Goal: Task Accomplishment & Management: Use online tool/utility

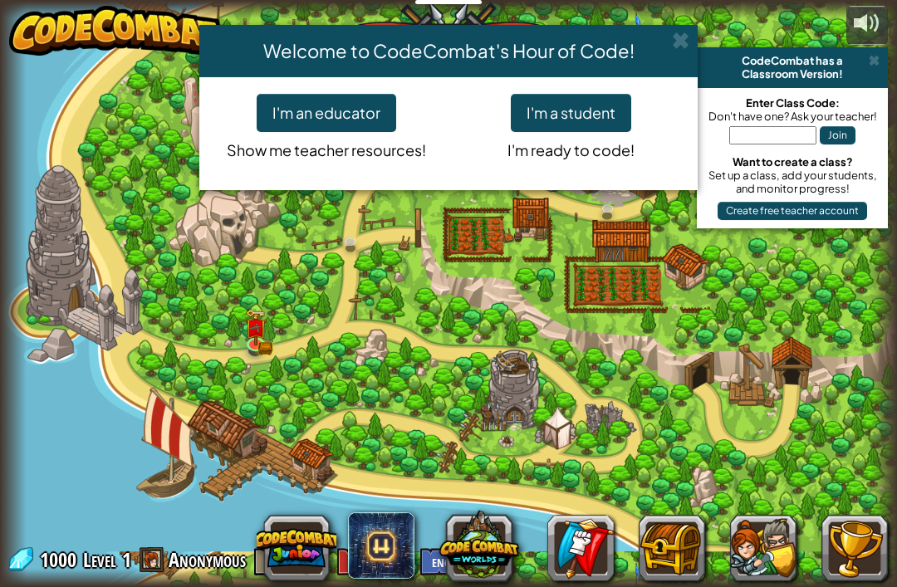
click at [874, 60] on div "Welcome to CodeCombat's Hour of Code! I'm an educator Show me teacher resources…" at bounding box center [448, 293] width 897 height 587
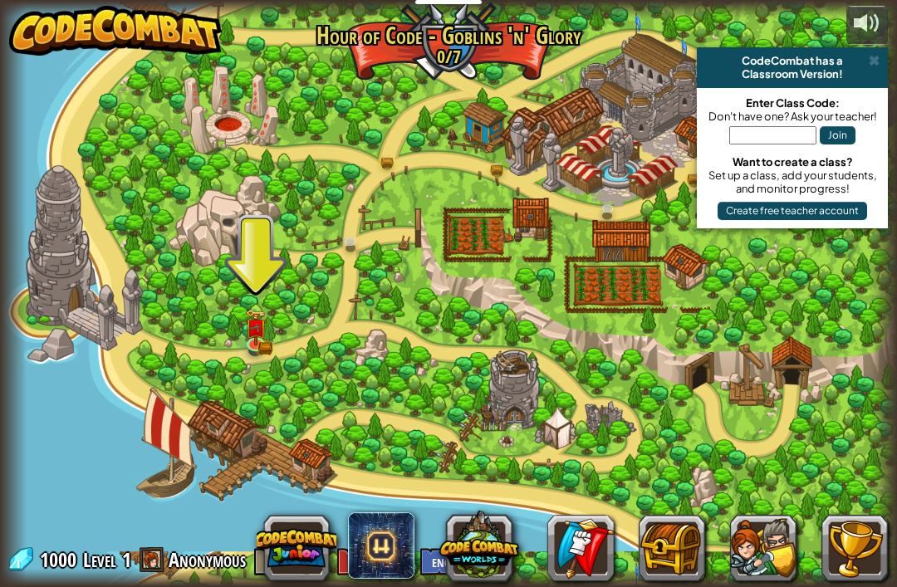
click at [866, 65] on div "CodeCombat has a" at bounding box center [793, 60] width 178 height 13
click at [886, 61] on div "CodeCombat has a Classroom Version!" at bounding box center [792, 67] width 191 height 41
click at [260, 329] on img at bounding box center [255, 328] width 13 height 10
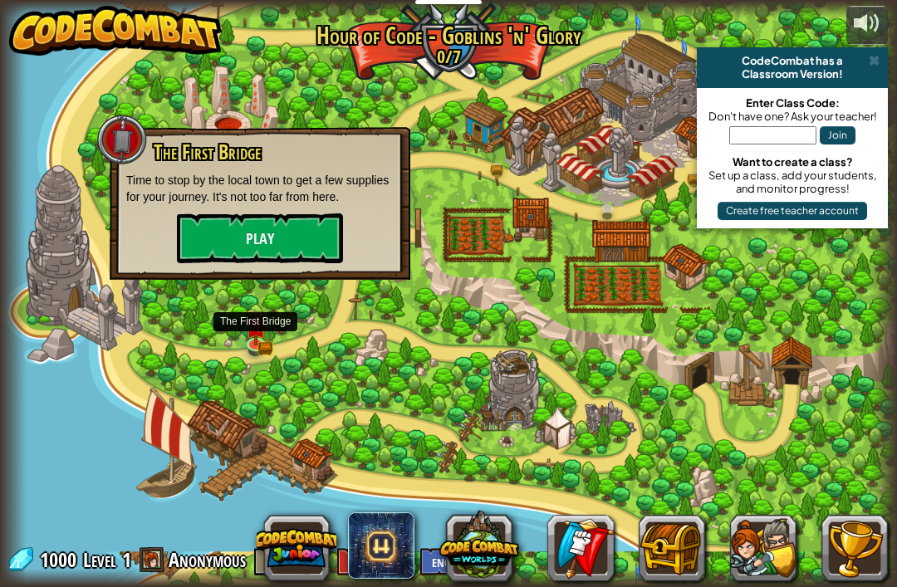
click at [209, 236] on button "Play" at bounding box center [260, 239] width 166 height 50
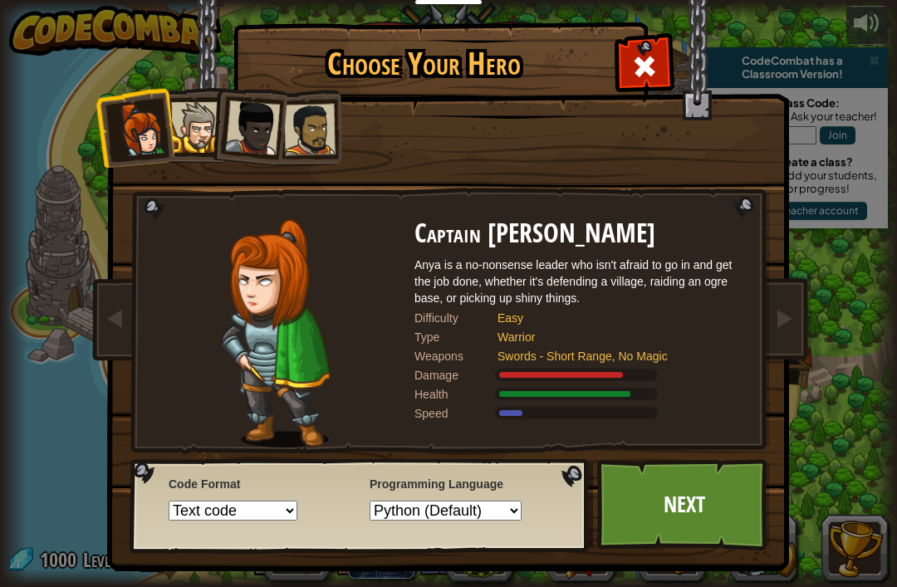
click at [179, 115] on div at bounding box center [196, 127] width 51 height 51
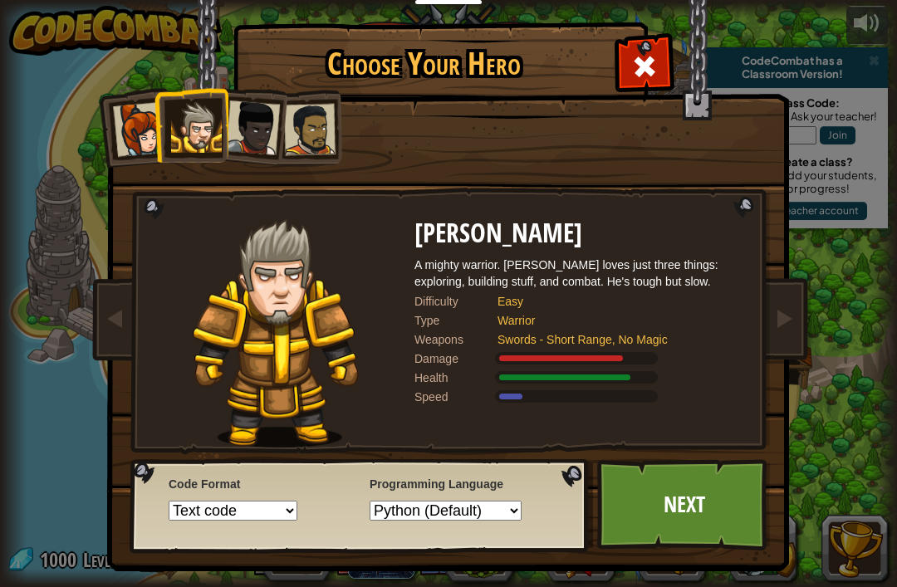
click at [754, 504] on link "Next" at bounding box center [684, 504] width 174 height 91
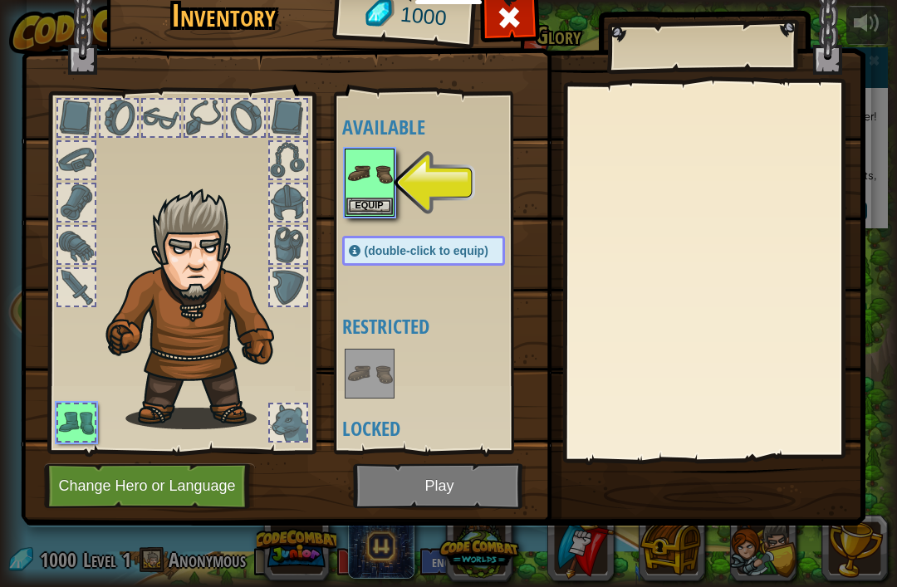
click at [356, 189] on img at bounding box center [369, 173] width 47 height 47
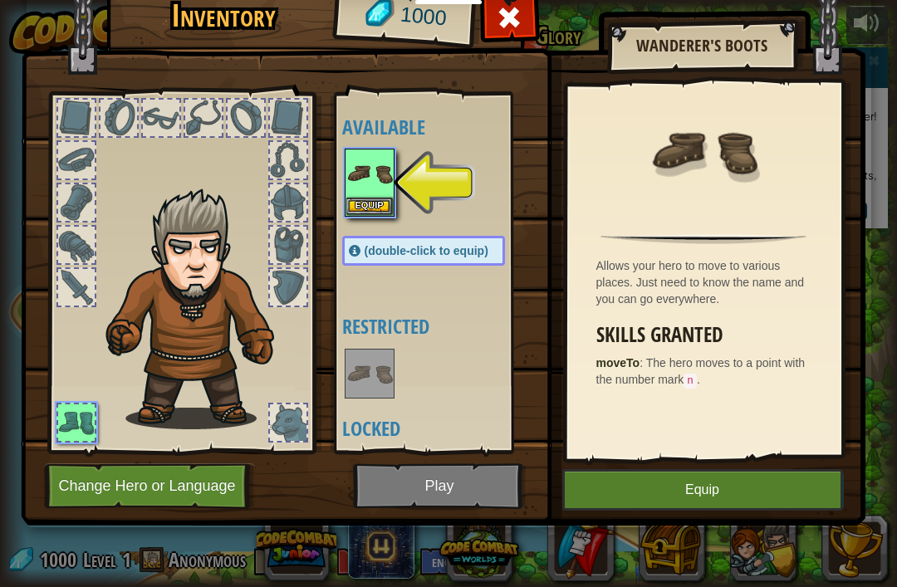
click at [813, 498] on button "Equip" at bounding box center [702, 490] width 281 height 42
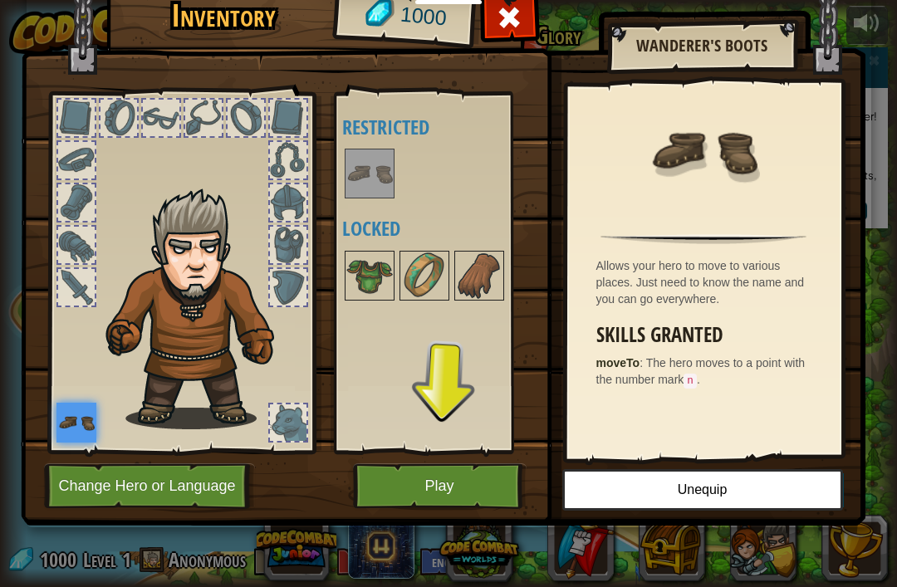
click at [398, 487] on button "Play" at bounding box center [440, 487] width 174 height 46
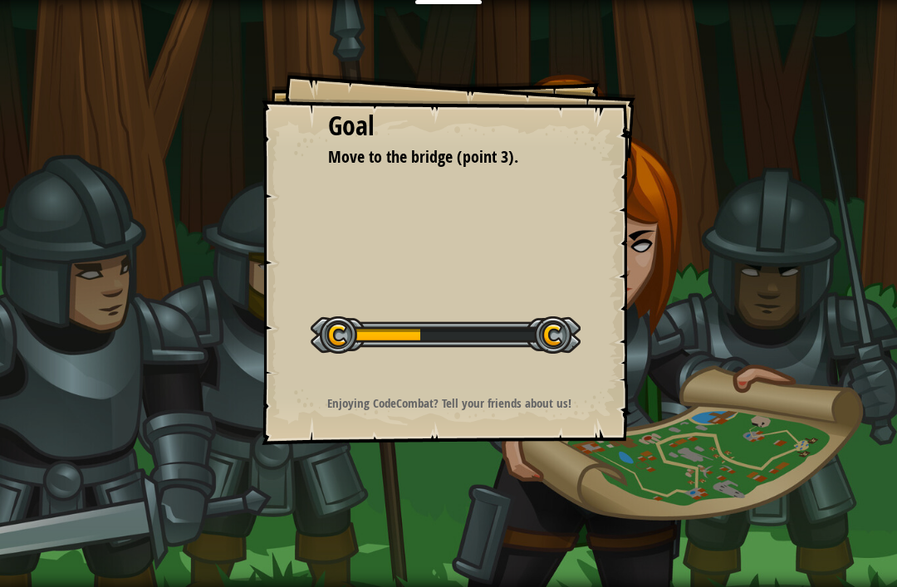
click at [332, 341] on div at bounding box center [446, 335] width 270 height 37
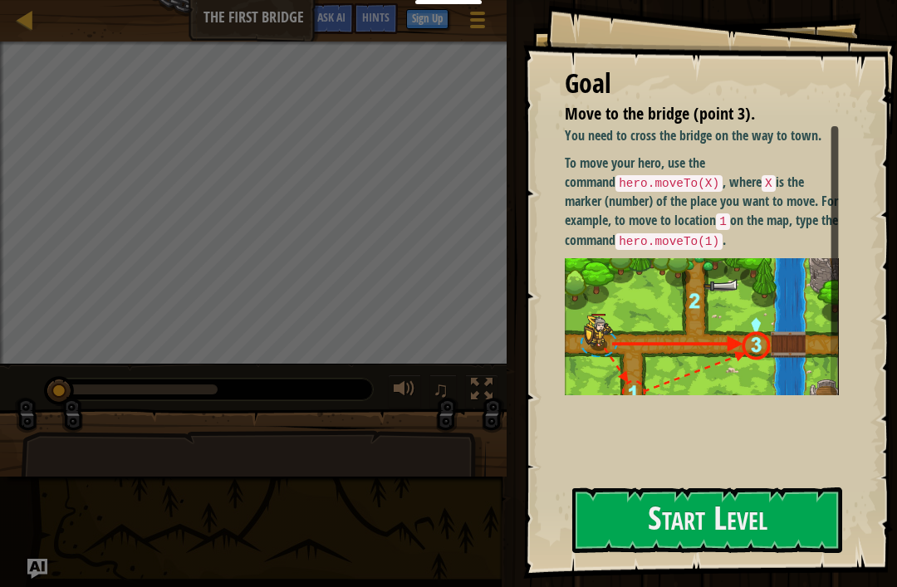
click at [791, 538] on button "Start Level" at bounding box center [707, 521] width 270 height 66
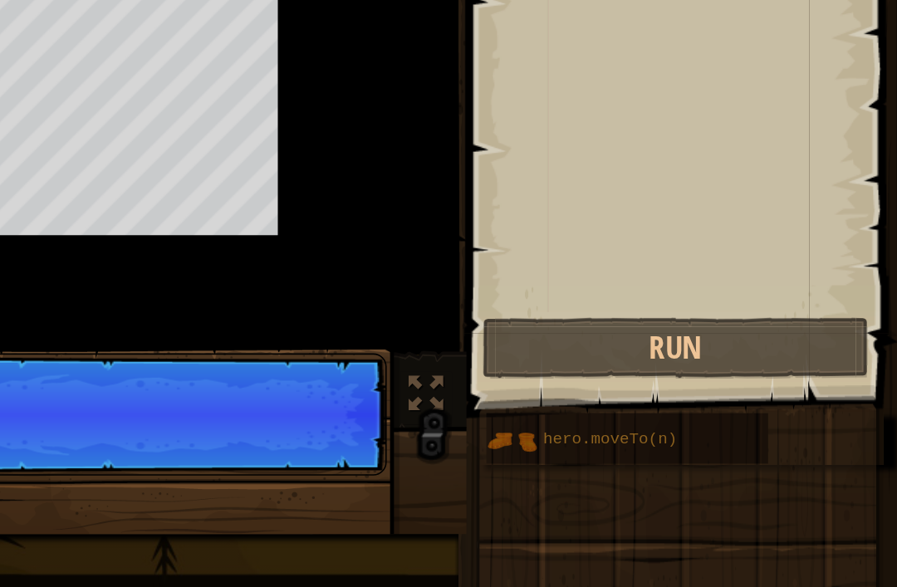
scroll to position [8, 0]
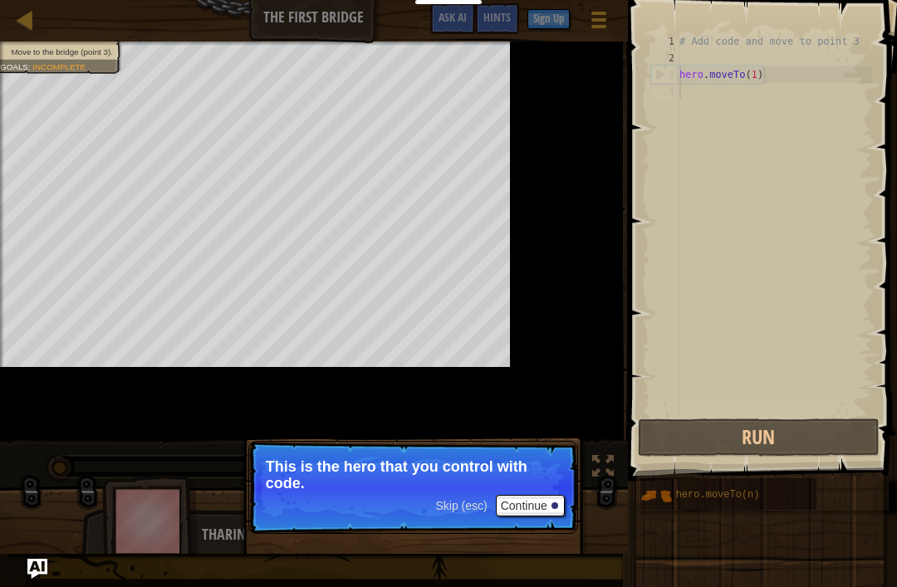
click at [529, 501] on button "Continue" at bounding box center [530, 506] width 69 height 22
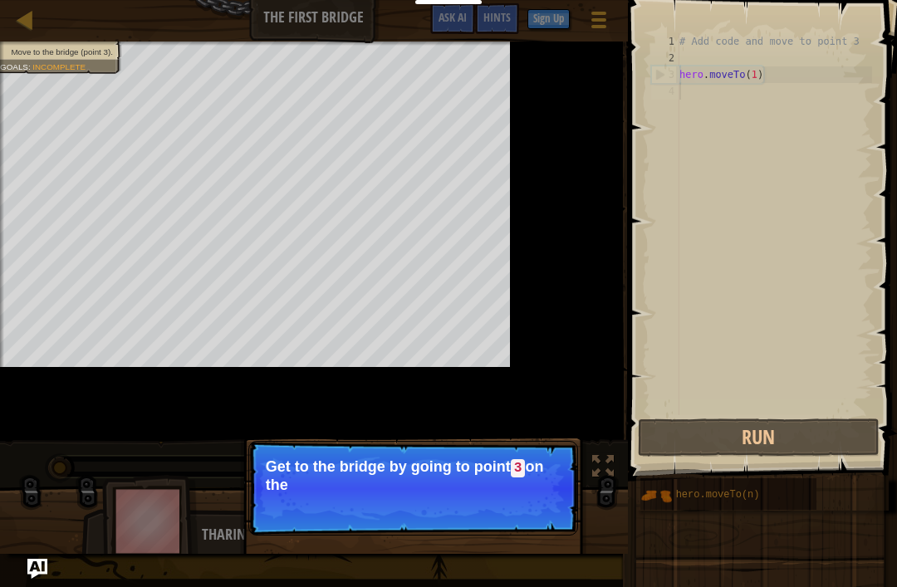
click at [505, 484] on p "Get to the bridge by going to point 3 on the" at bounding box center [413, 476] width 295 height 35
click at [505, 503] on button "Continue" at bounding box center [530, 508] width 69 height 22
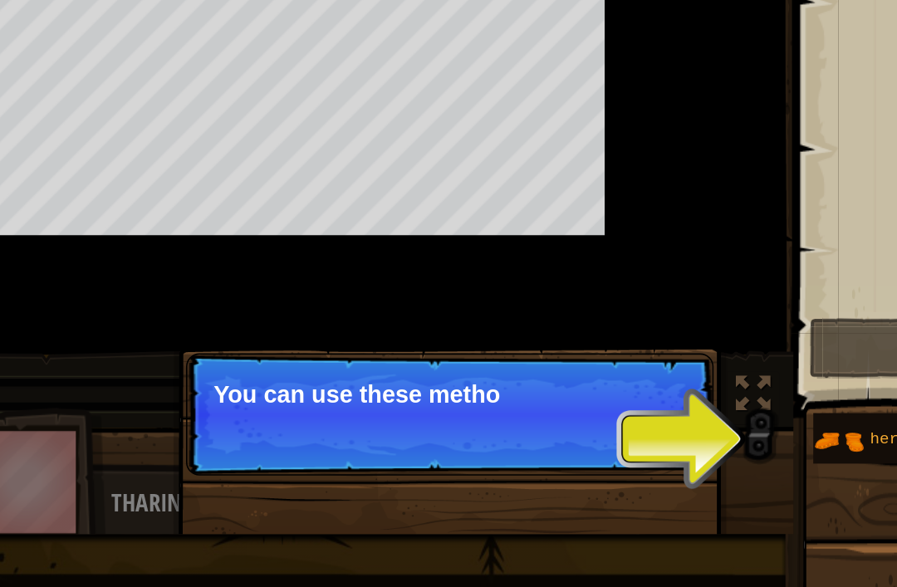
click at [292, 441] on p "Skip (esc) Continue You can use these metho" at bounding box center [413, 479] width 330 height 76
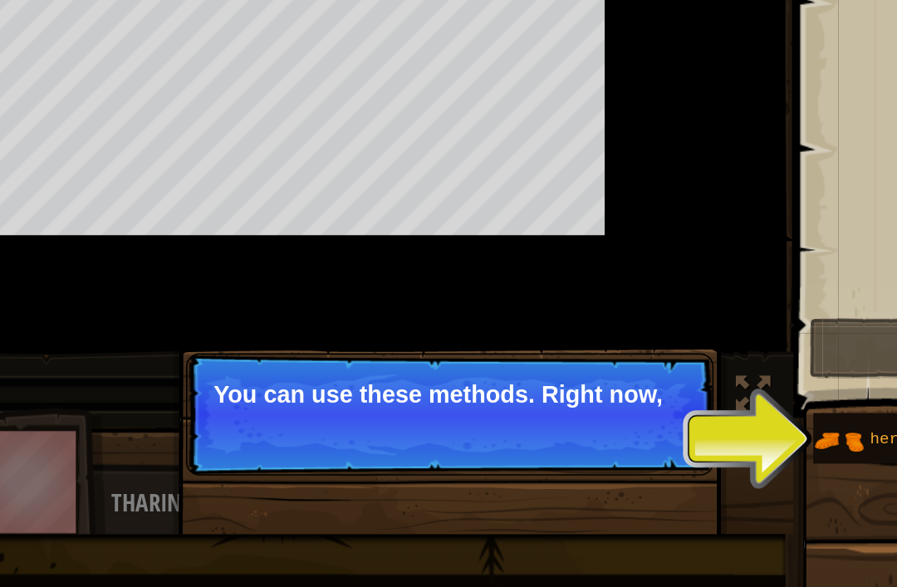
click at [359, 441] on p "Skip (esc) Continue You can use these methods. Right now," at bounding box center [413, 479] width 330 height 76
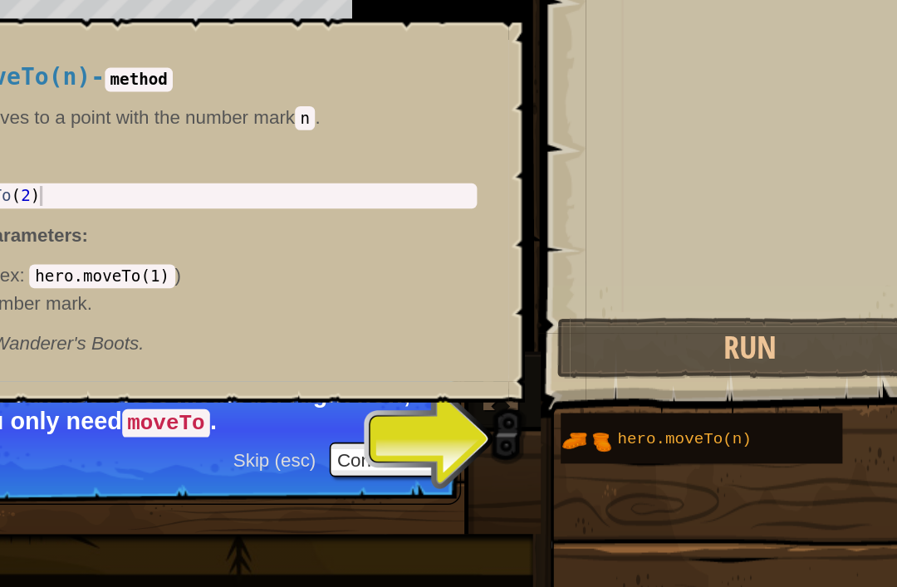
click at [676, 489] on span "hero.moveTo(n)" at bounding box center [718, 495] width 84 height 12
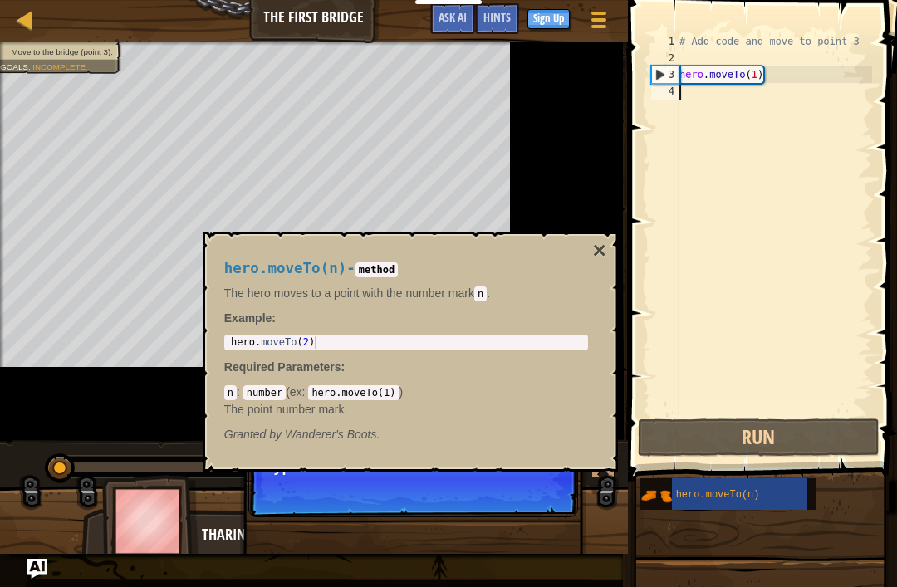
click at [683, 436] on button "Run" at bounding box center [759, 438] width 242 height 38
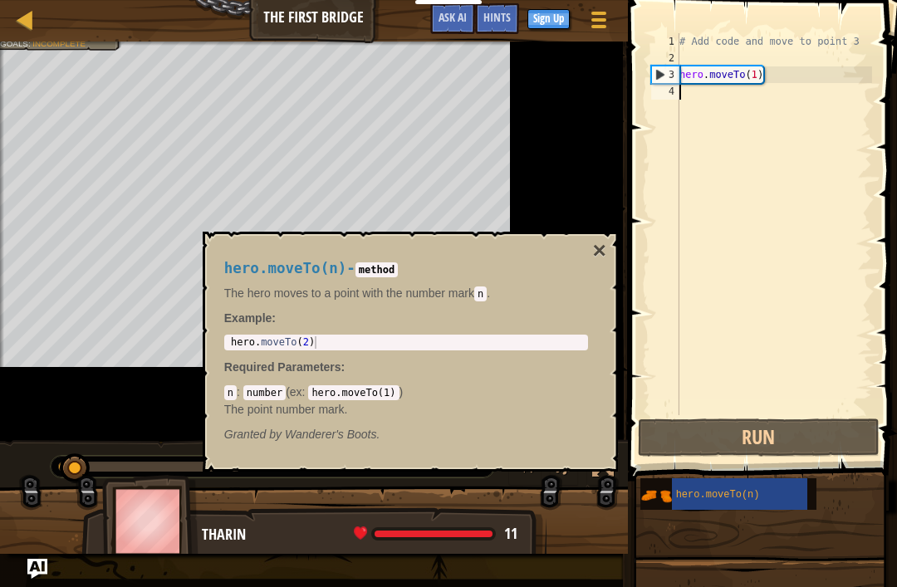
click at [592, 242] on button "×" at bounding box center [598, 250] width 13 height 23
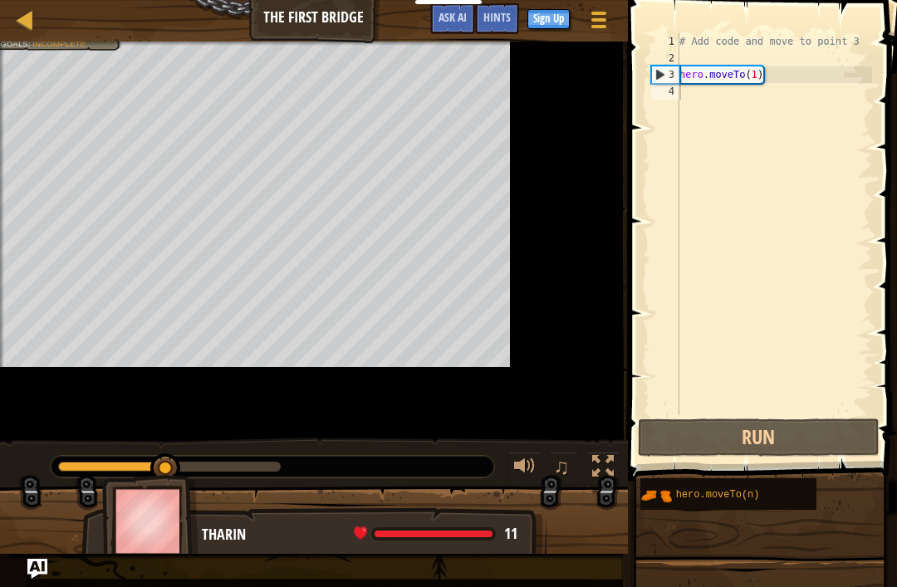
click at [719, 504] on div "hero.moveTo(n)" at bounding box center [739, 495] width 135 height 32
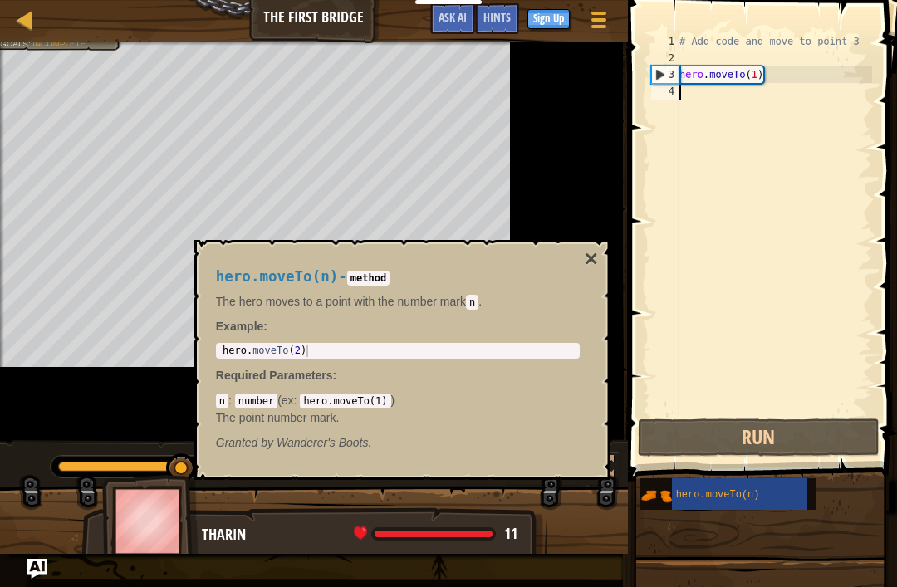
click at [714, 433] on button "Run" at bounding box center [759, 438] width 242 height 38
click at [588, 255] on button "×" at bounding box center [590, 259] width 13 height 23
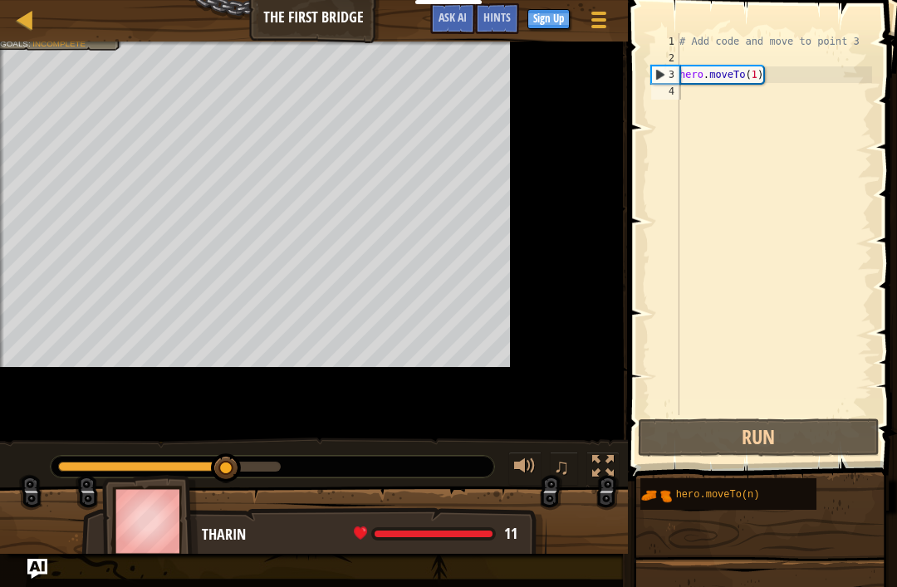
click at [689, 429] on button "Run" at bounding box center [759, 438] width 242 height 38
click at [690, 504] on div "hero.moveTo(n)" at bounding box center [739, 495] width 135 height 32
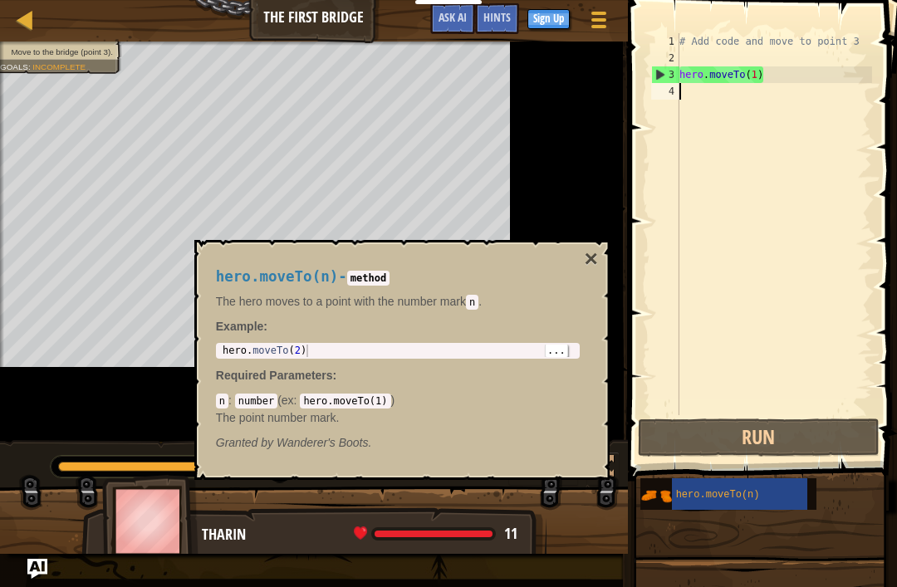
click at [332, 353] on div "hero . moveTo ( 2 )" at bounding box center [397, 363] width 357 height 37
type textarea "hero.moveTo(2)"
click at [327, 351] on div "hero . moveTo ( 2 )" at bounding box center [397, 363] width 357 height 37
click at [301, 354] on div "hero . moveTo ( 2 )" at bounding box center [397, 363] width 357 height 37
click at [278, 356] on div "hero . moveTo ( 2 )" at bounding box center [397, 363] width 357 height 37
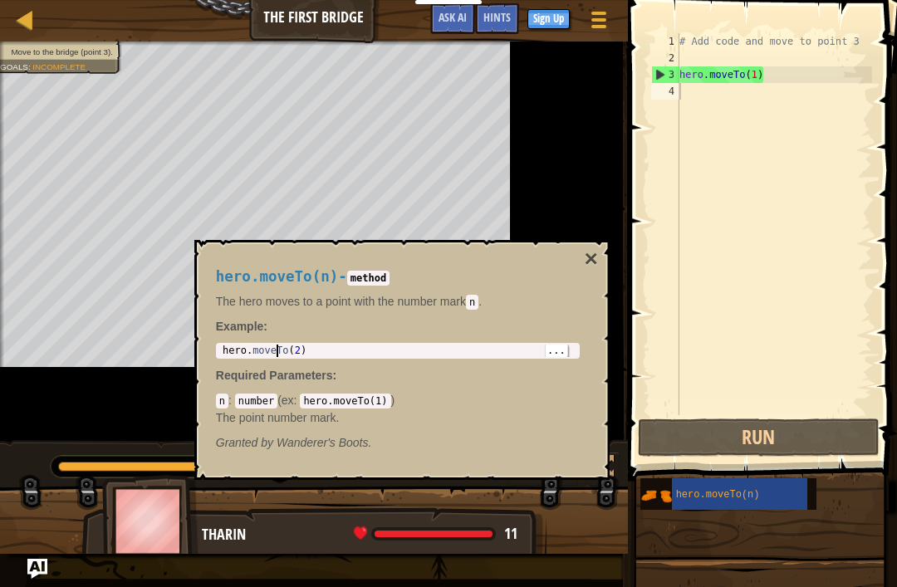
click at [291, 355] on div "hero . moveTo ( 2 )" at bounding box center [397, 363] width 357 height 37
click at [352, 404] on code "hero.moveTo(1)" at bounding box center [345, 401] width 91 height 15
click at [364, 410] on p "The point number mark." at bounding box center [398, 418] width 364 height 17
click at [385, 415] on p "The point number mark." at bounding box center [398, 418] width 364 height 17
click at [259, 406] on code "number" at bounding box center [256, 401] width 42 height 15
